Goal: Check status

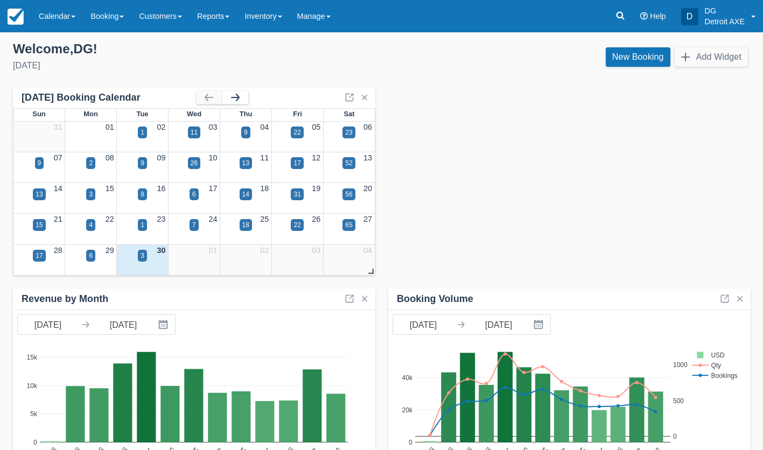
click at [236, 98] on button "button" at bounding box center [235, 97] width 26 height 13
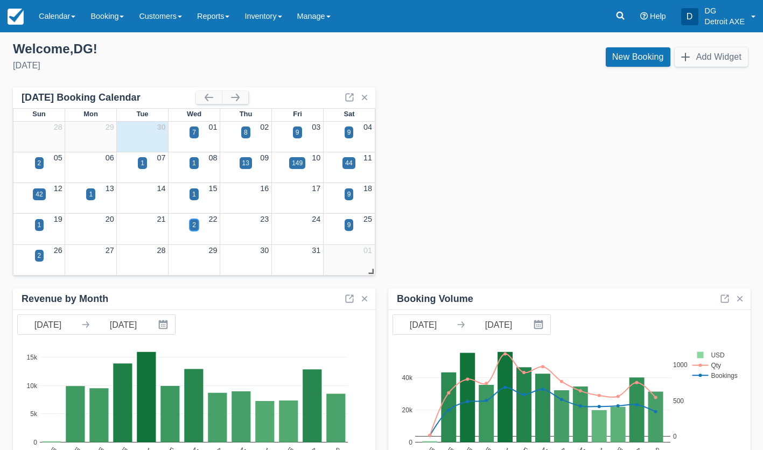
click at [195, 225] on div "2" at bounding box center [194, 225] width 4 height 10
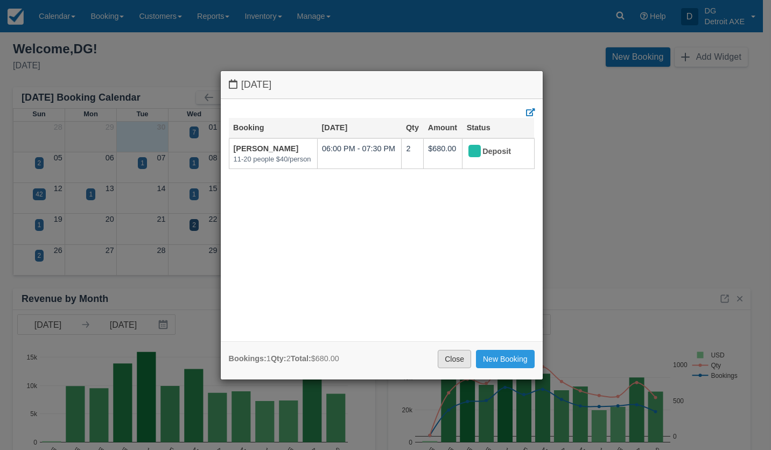
click at [465, 356] on link "Close" at bounding box center [454, 359] width 33 height 18
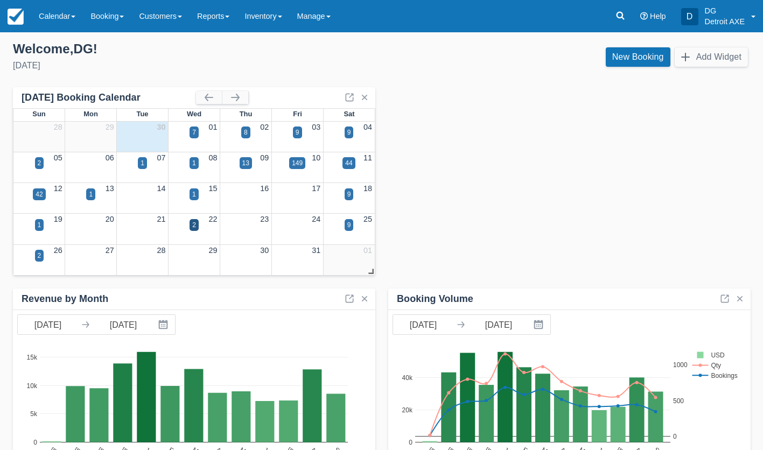
click at [465, 232] on div "Booking Volume [DATE] Navigate forward to interact with the calendar and select…" at bounding box center [381, 382] width 737 height 591
click at [474, 148] on div "Booking Volume [DATE] Navigate forward to interact with the calendar and select…" at bounding box center [381, 382] width 737 height 591
click at [243, 100] on button "button" at bounding box center [235, 97] width 26 height 13
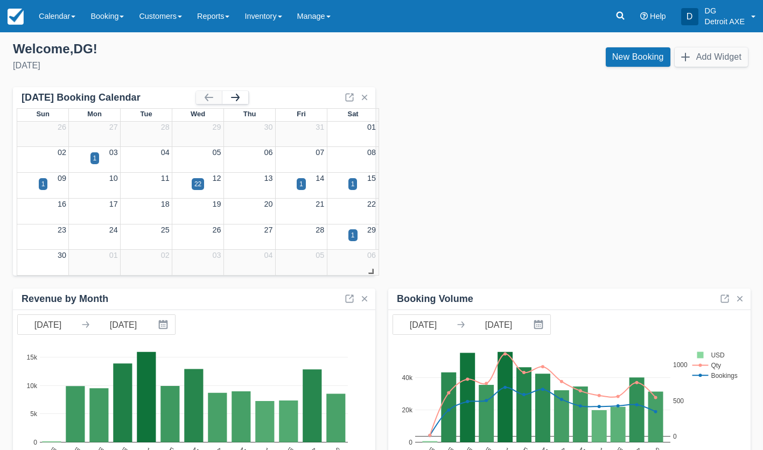
click at [243, 100] on button "button" at bounding box center [235, 97] width 26 height 13
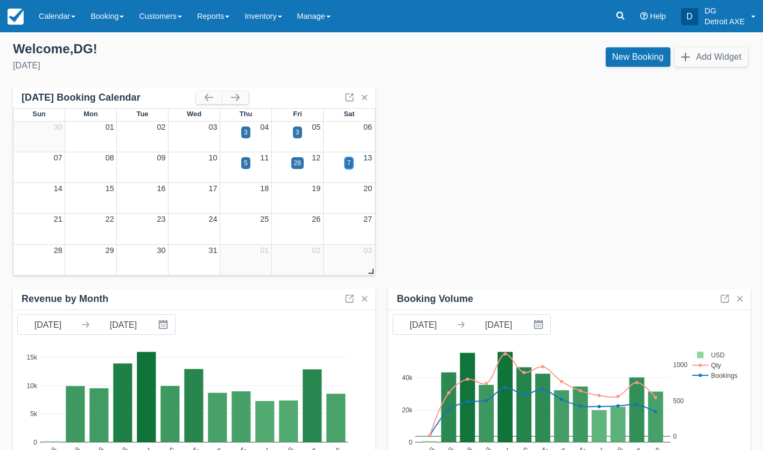
click at [349, 166] on div "7" at bounding box center [349, 163] width 4 height 10
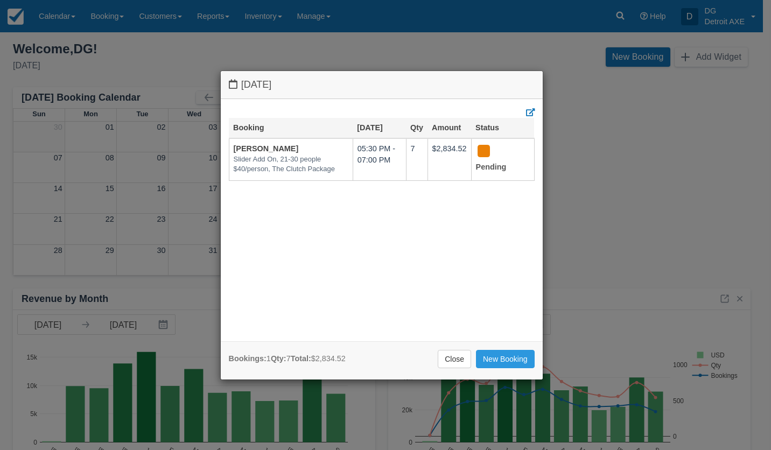
drag, startPoint x: 442, startPoint y: 356, endPoint x: 457, endPoint y: 363, distance: 16.4
click at [442, 356] on link "Close" at bounding box center [454, 359] width 33 height 18
